Goal: Find specific page/section: Find specific page/section

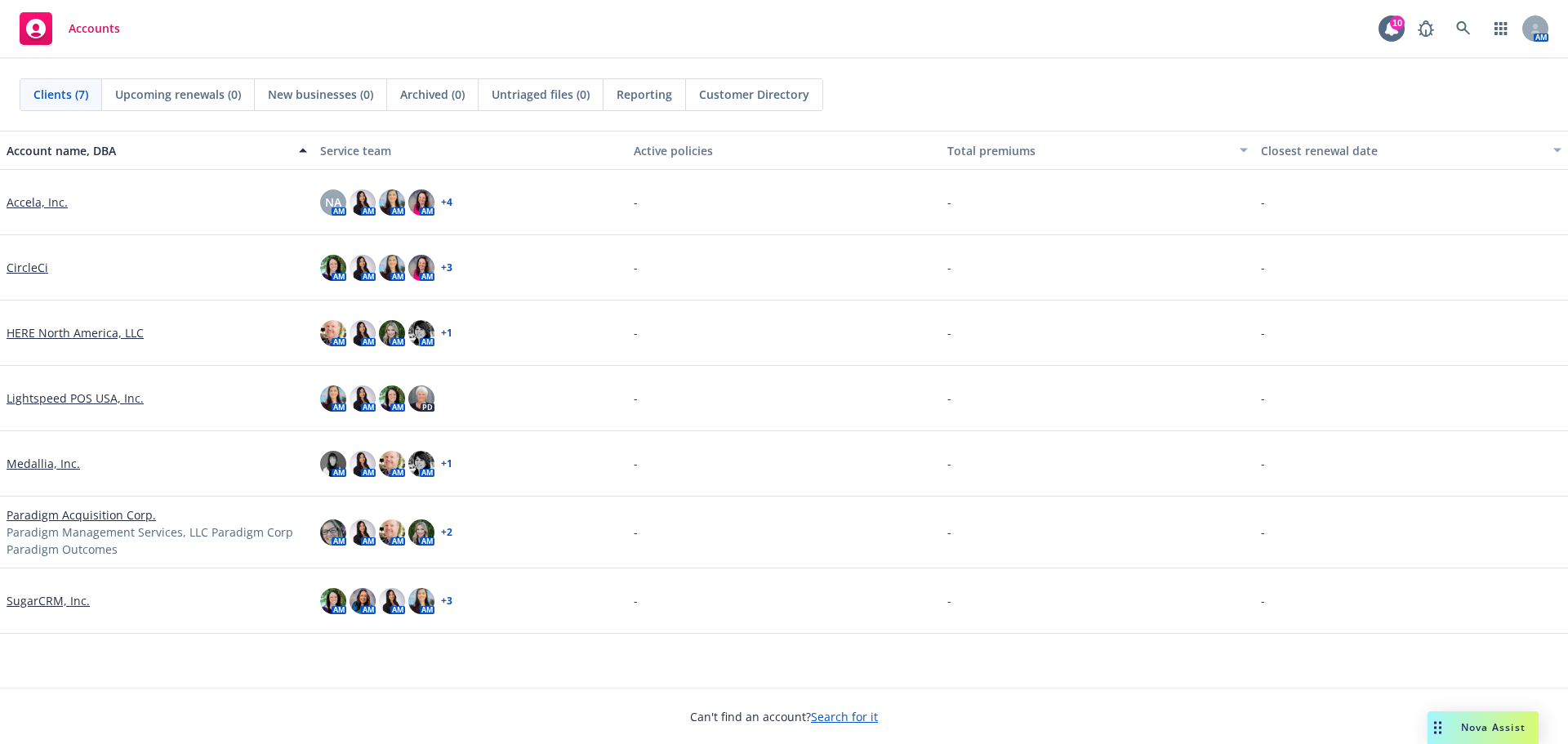
click at [232, 669] on div "Account name, DBA Service team Active policies Total premiums Closest renewal d…" at bounding box center [784, 409] width 1568 height 557
click at [396, 712] on div "Can't find an account? Search for it" at bounding box center [784, 707] width 1568 height 37
